Goal: Communication & Community: Ask a question

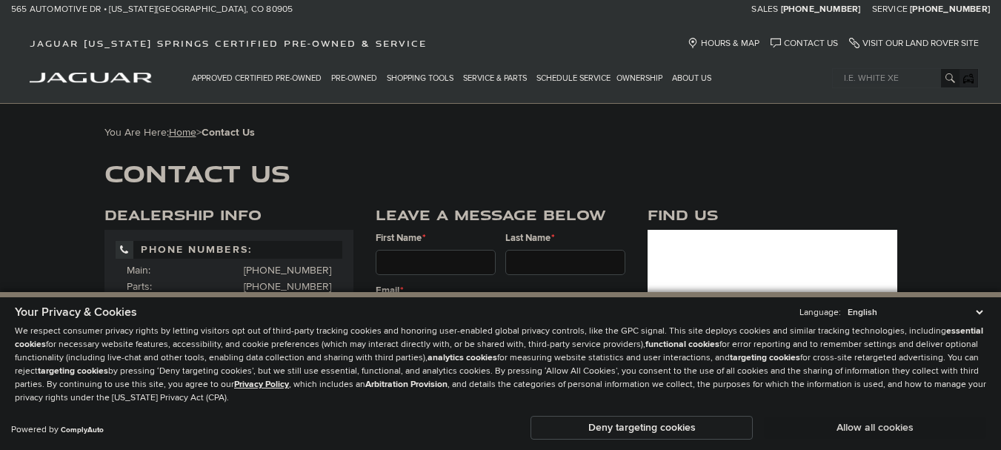
click at [860, 427] on button "Allow all cookies" at bounding box center [875, 428] width 222 height 22
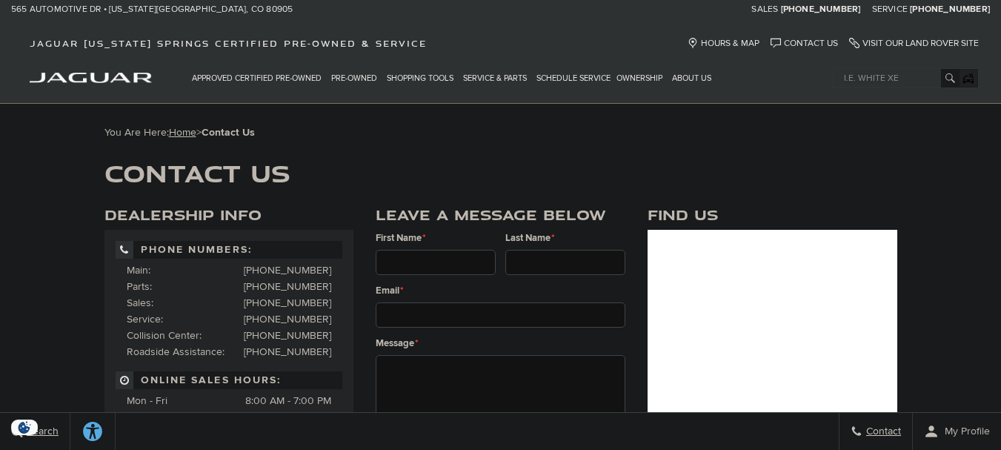
click at [394, 263] on input "First Name *" at bounding box center [436, 262] width 120 height 25
type input "[PERSON_NAME]"
type input "K."
type input "[PERSON_NAME][EMAIL_ADDRESS][DOMAIN_NAME]"
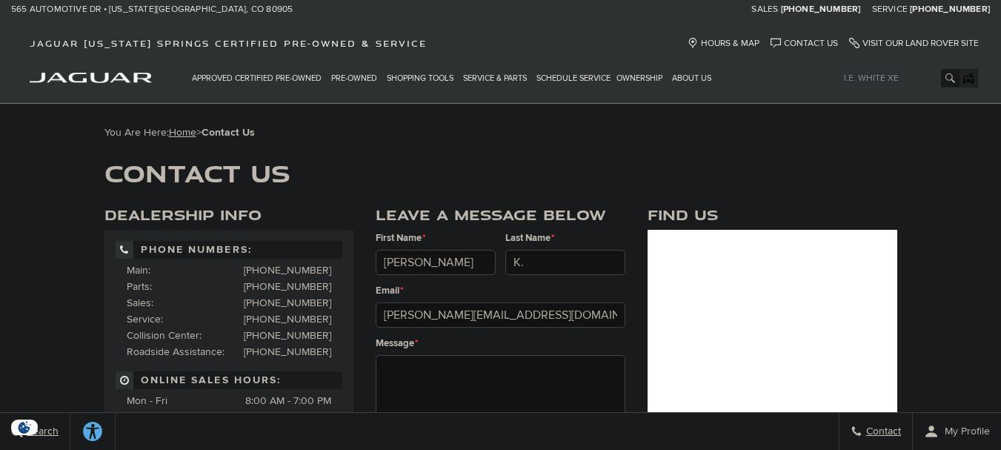
click at [456, 362] on textarea "Message *" at bounding box center [501, 399] width 250 height 89
paste textarea "Hi, I represent an SEO company that specializes in getting you AI citations and…"
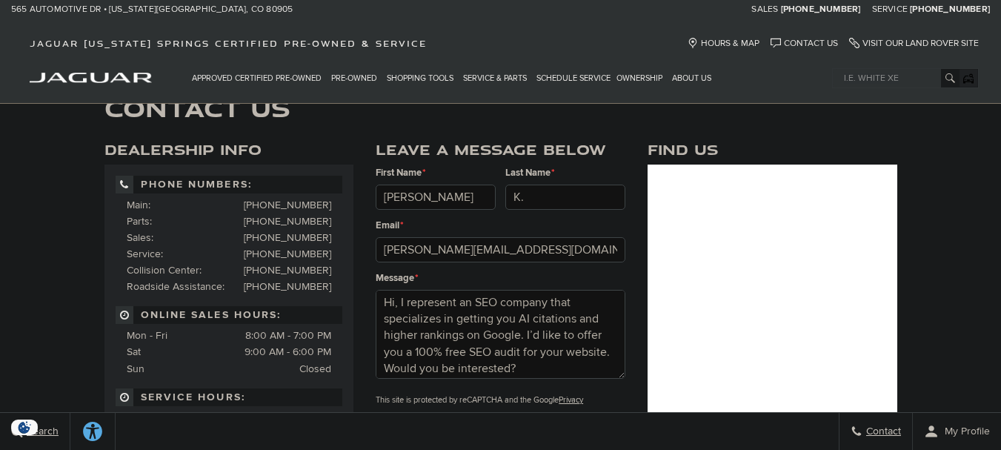
scroll to position [297, 0]
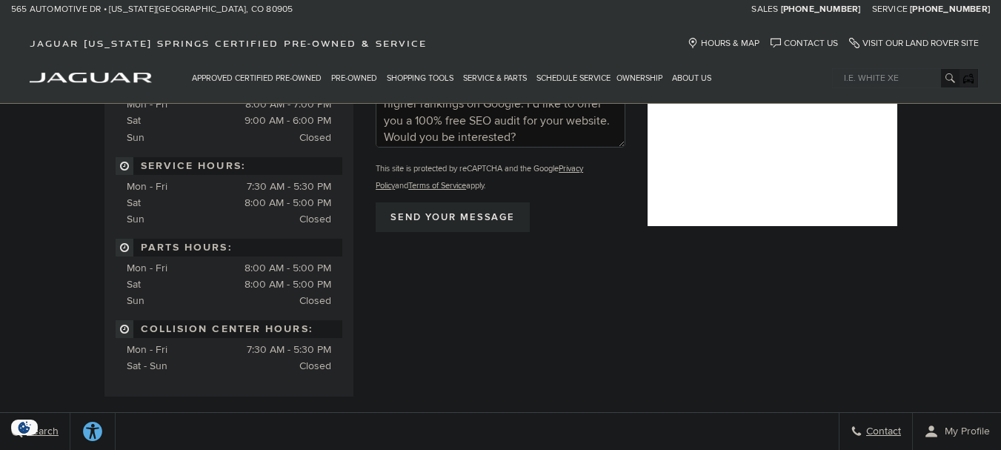
type textarea "Hi, I represent an SEO company that specializes in getting you AI citations and…"
click at [437, 225] on input "Send your message" at bounding box center [453, 217] width 154 height 30
